Goal: Information Seeking & Learning: Learn about a topic

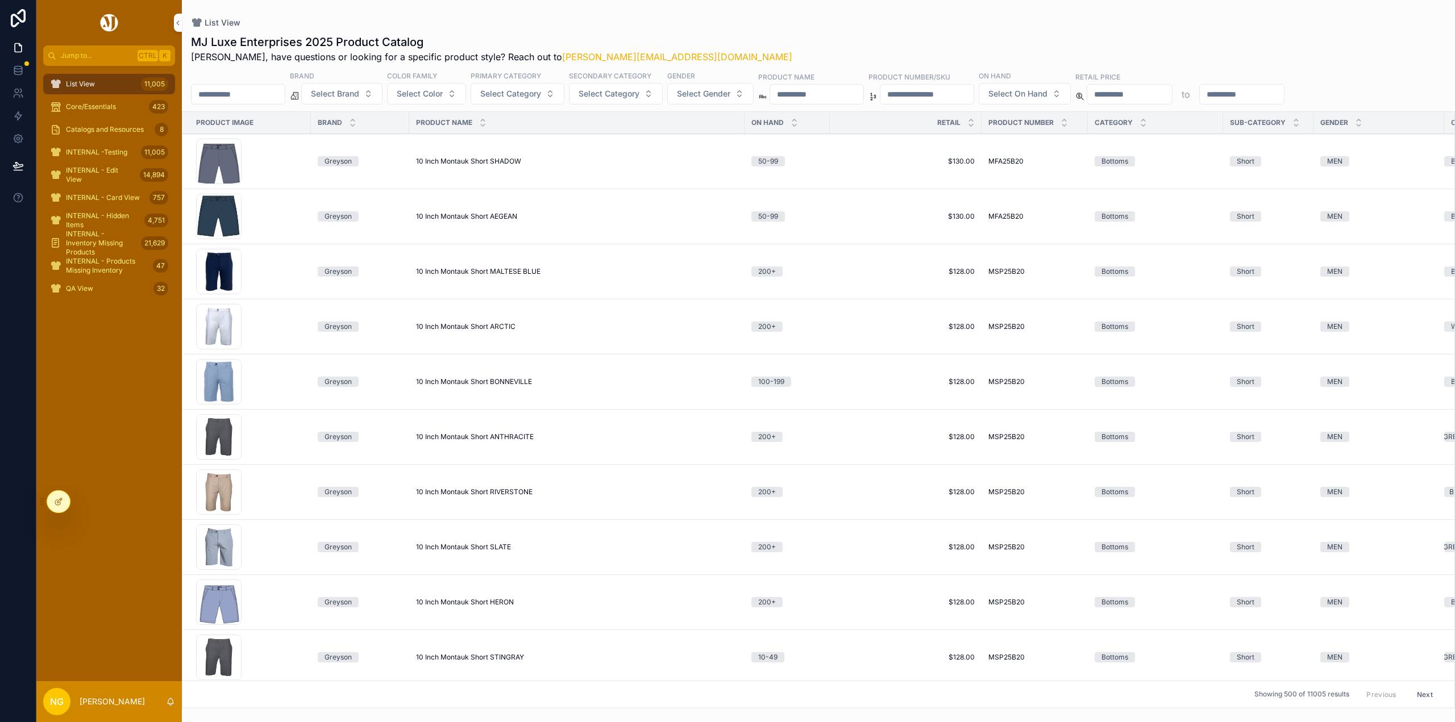
click at [863, 97] on input "scrollable content" at bounding box center [816, 94] width 93 height 16
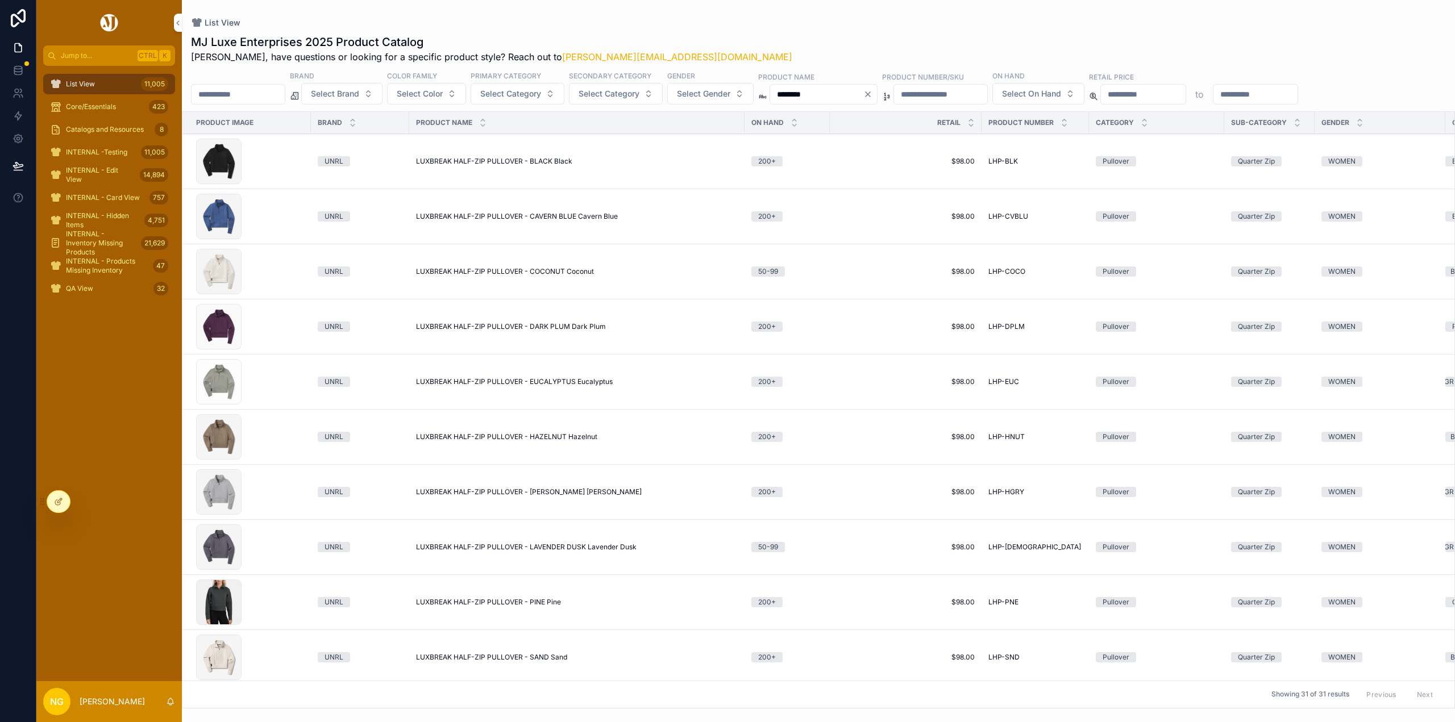
type input "********"
click at [544, 163] on span "LUXBREAK HALF-ZIP PULLOVER - BLACK Black" at bounding box center [494, 161] width 156 height 9
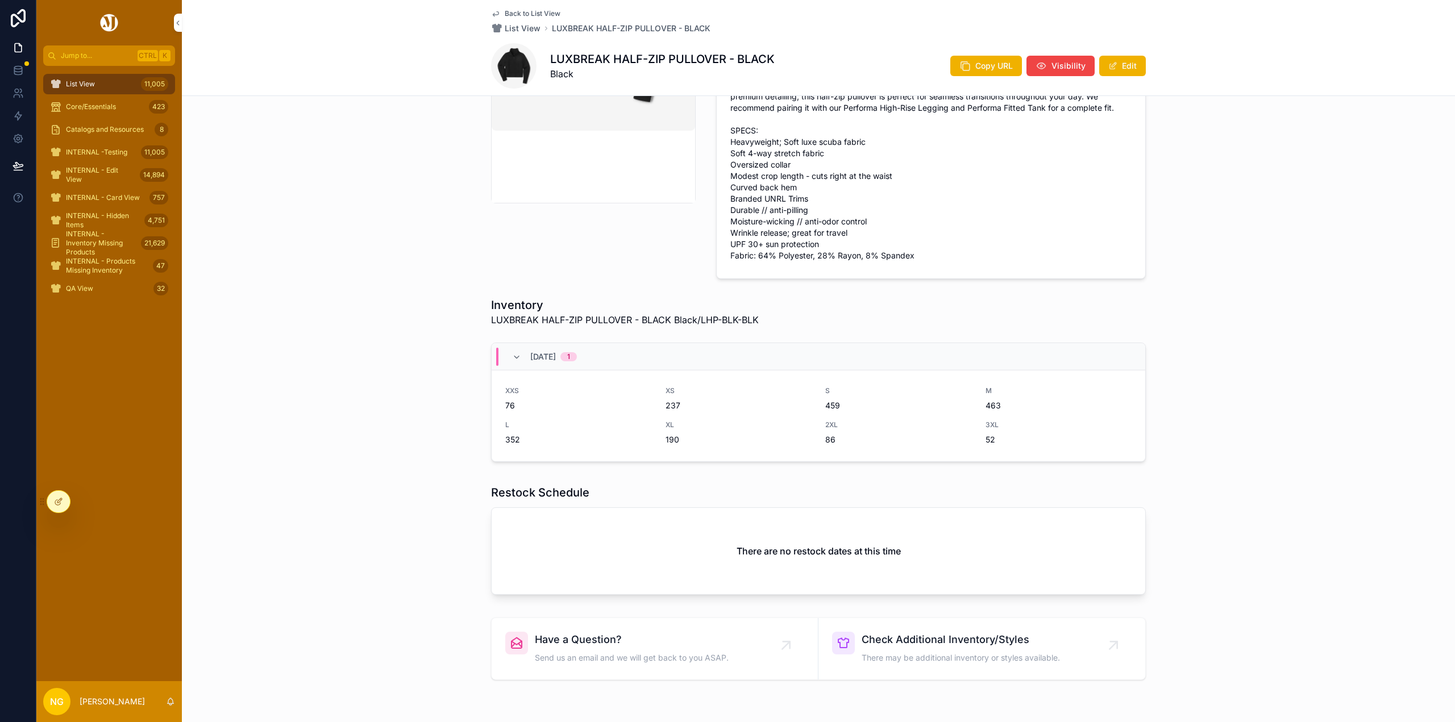
scroll to position [284, 0]
